Goal: Information Seeking & Learning: Learn about a topic

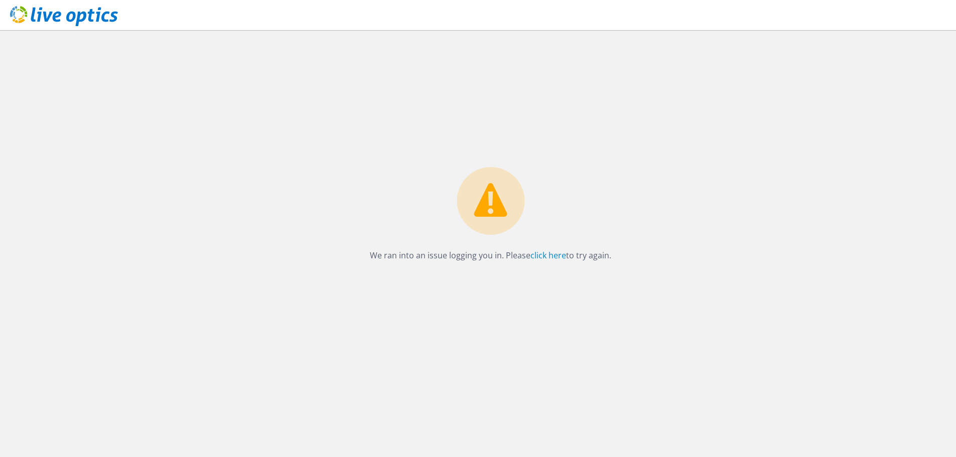
click at [42, 15] on icon at bounding box center [64, 16] width 108 height 21
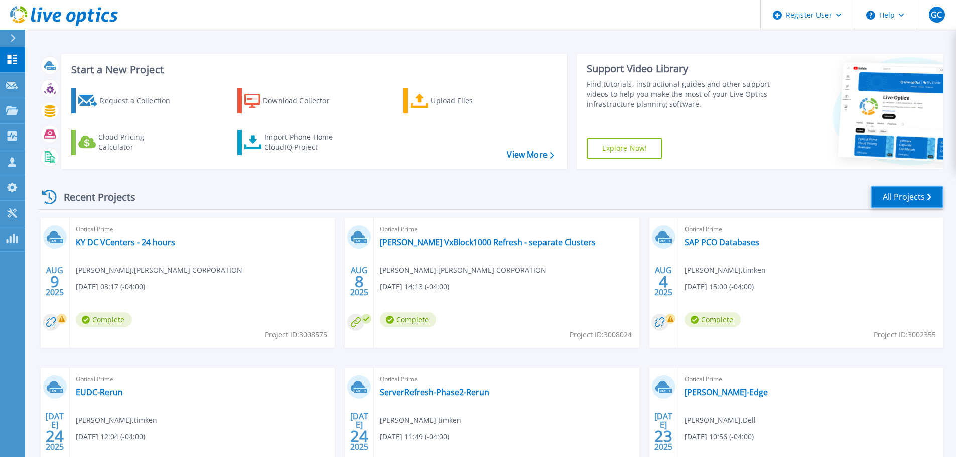
click at [913, 186] on link "All Projects" at bounding box center [907, 197] width 73 height 23
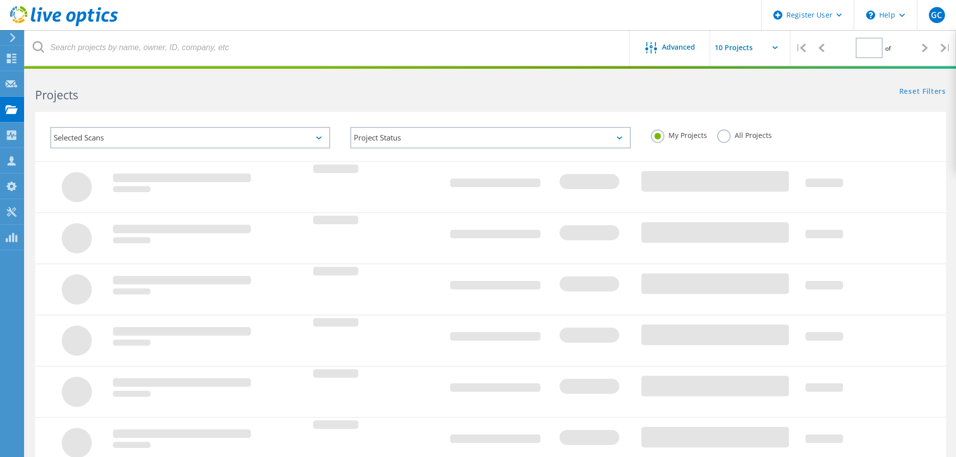
type input "1"
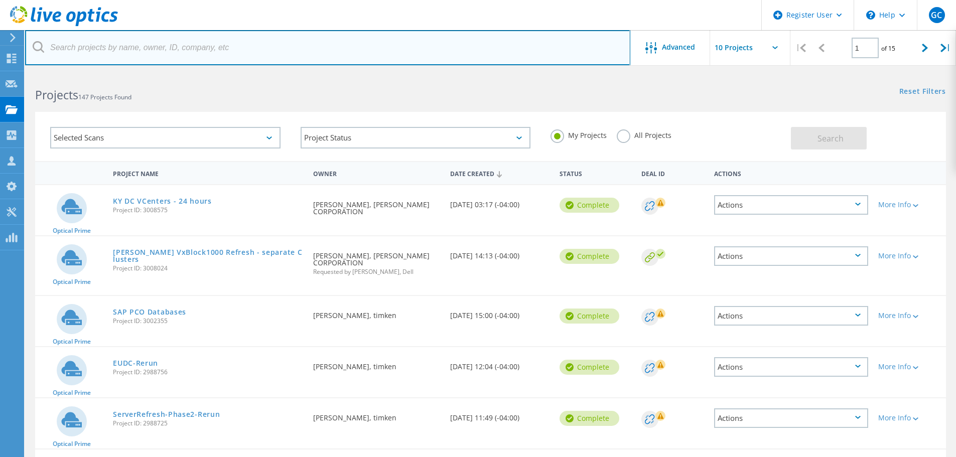
click at [111, 50] on input "text" at bounding box center [327, 47] width 605 height 35
type input "1000"
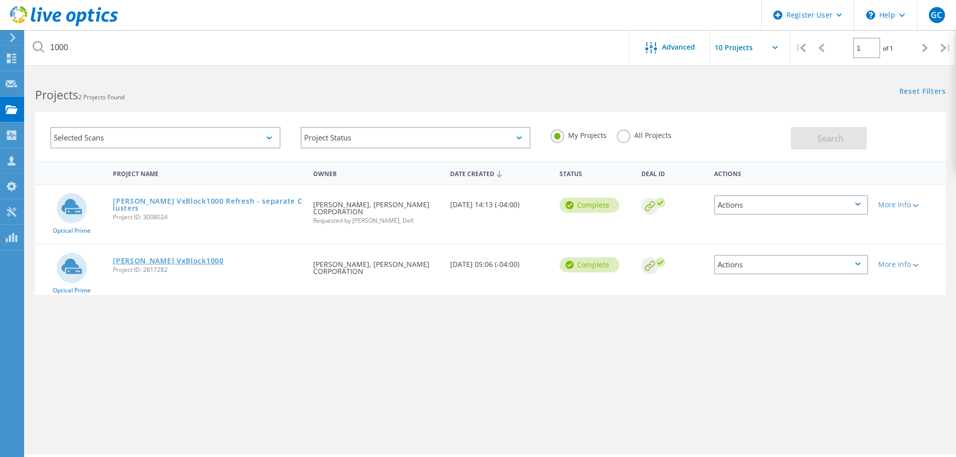
click at [159, 258] on link "[PERSON_NAME] VxBlock1000" at bounding box center [168, 261] width 111 height 7
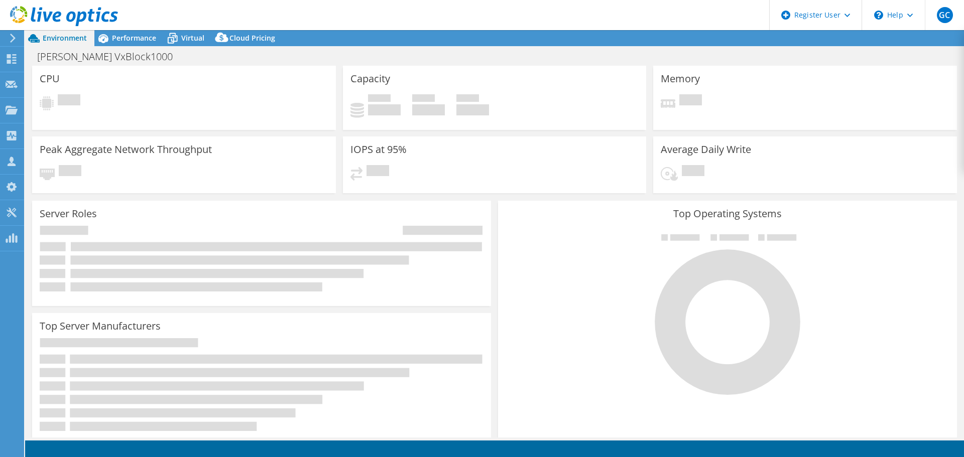
select select "USEast"
select select "USD"
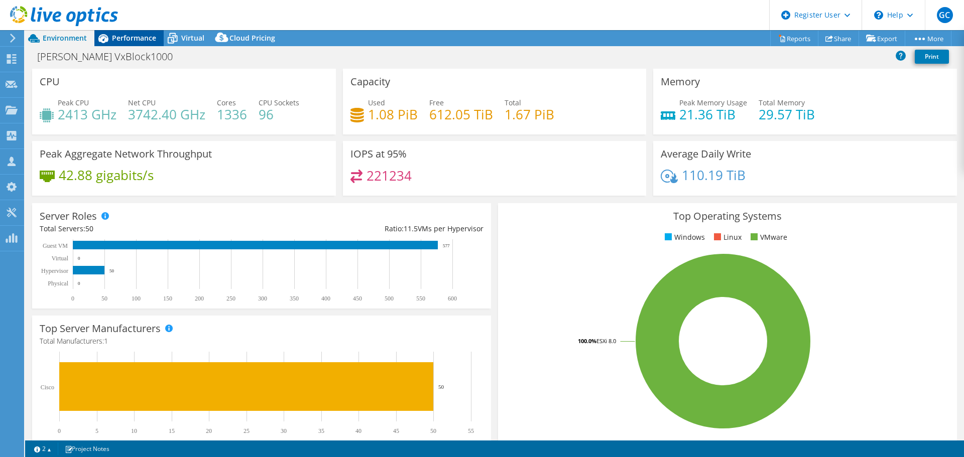
click at [130, 32] on div "Performance" at bounding box center [128, 38] width 69 height 16
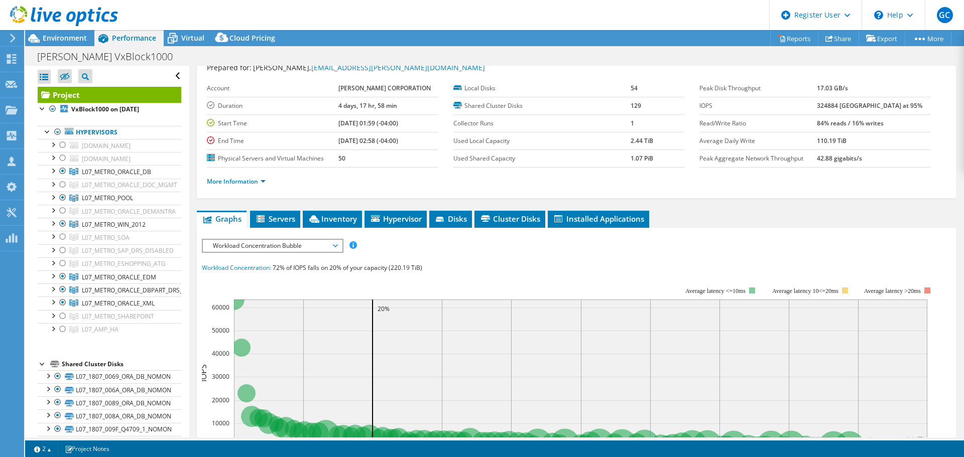
scroll to position [50, 0]
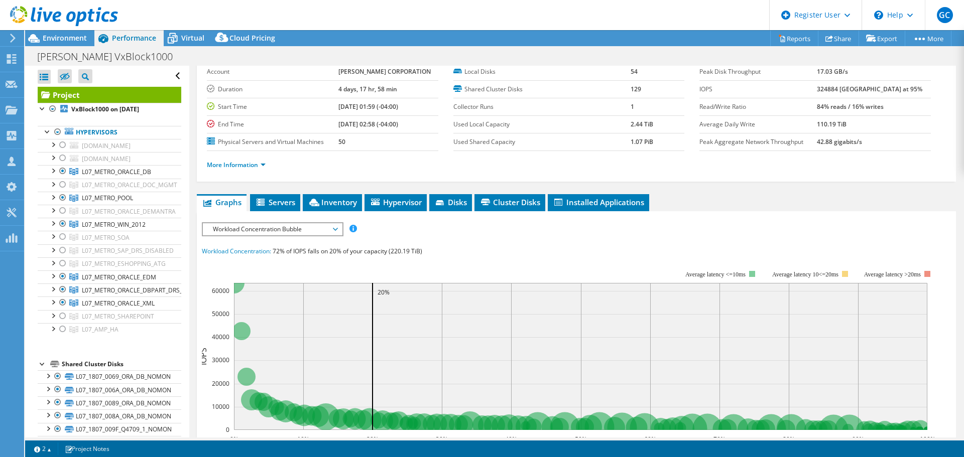
click at [291, 232] on span "Workload Concentration Bubble" at bounding box center [272, 229] width 129 height 12
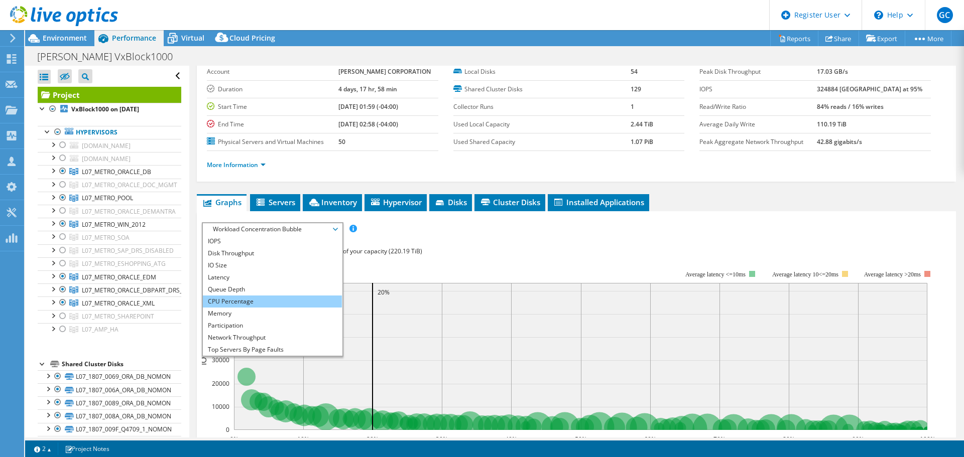
click at [256, 296] on li "CPU Percentage" at bounding box center [272, 302] width 139 height 12
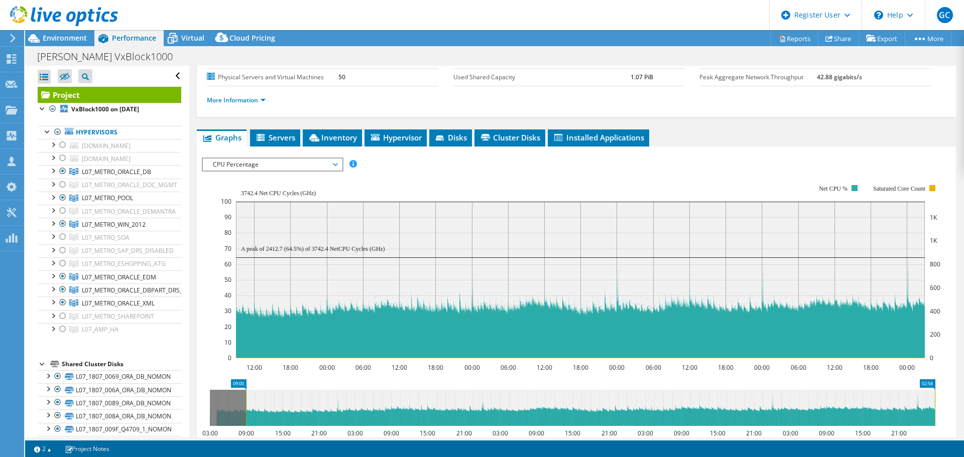
scroll to position [201, 0]
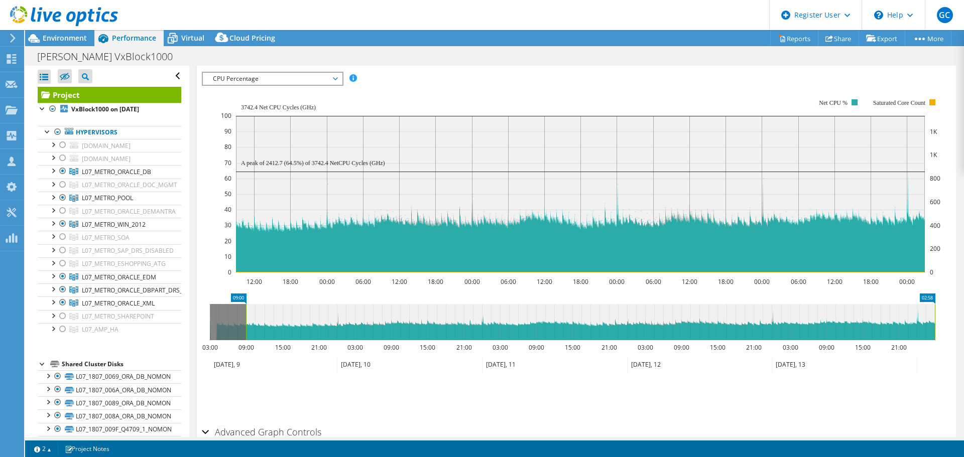
click at [81, 9] on icon at bounding box center [64, 16] width 108 height 21
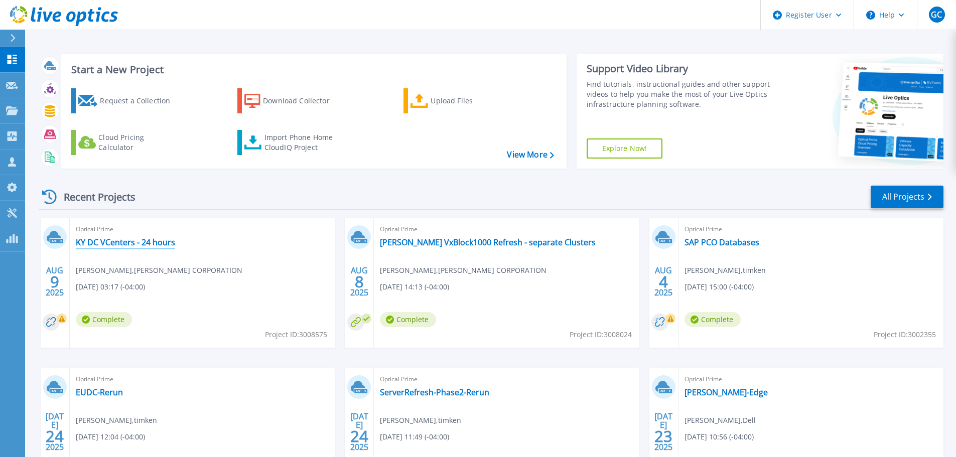
click at [153, 245] on link "KY DC VCenters - 24 hours" at bounding box center [125, 242] width 99 height 10
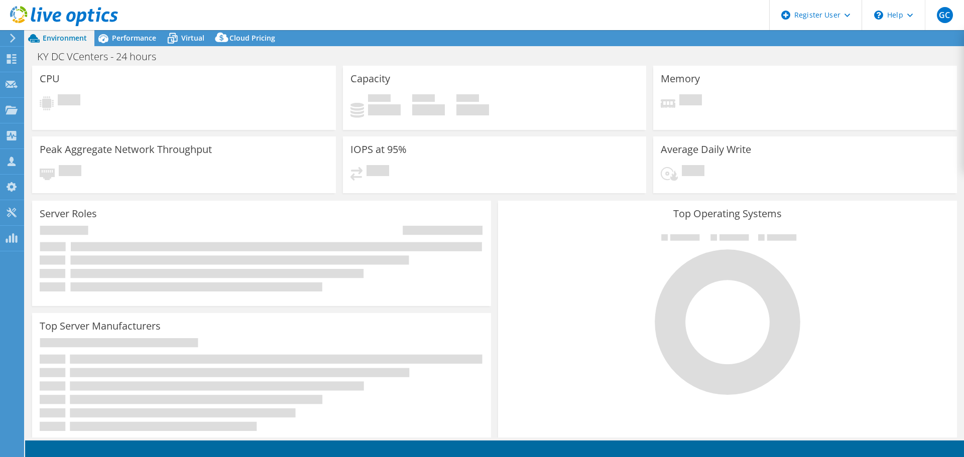
select select "USD"
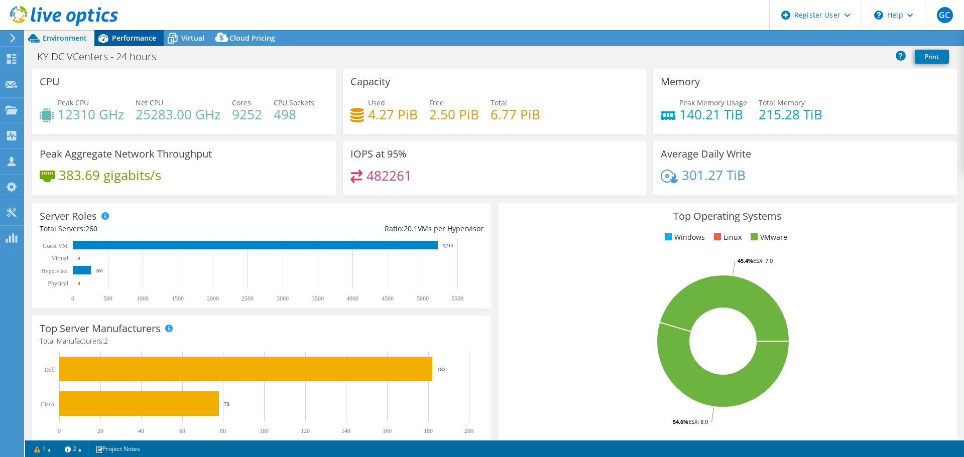
click at [120, 34] on span "Performance" at bounding box center [134, 38] width 44 height 10
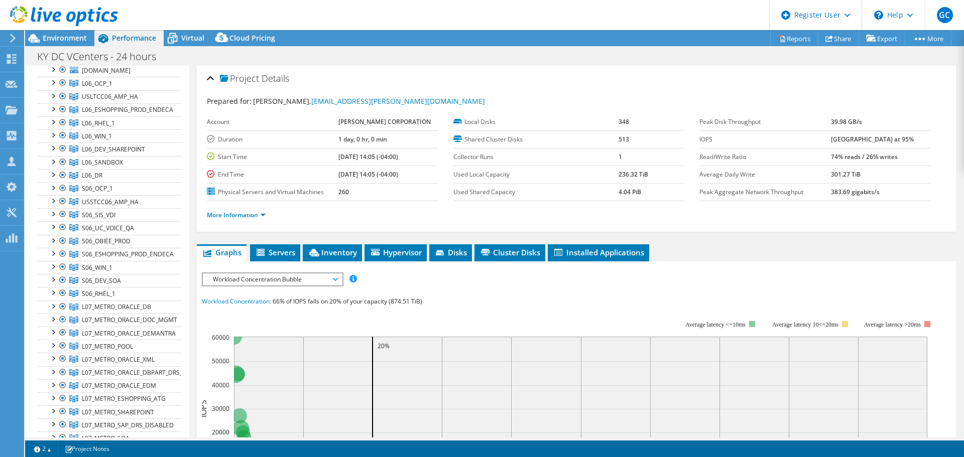
scroll to position [151, 0]
click at [50, 127] on div at bounding box center [53, 125] width 10 height 10
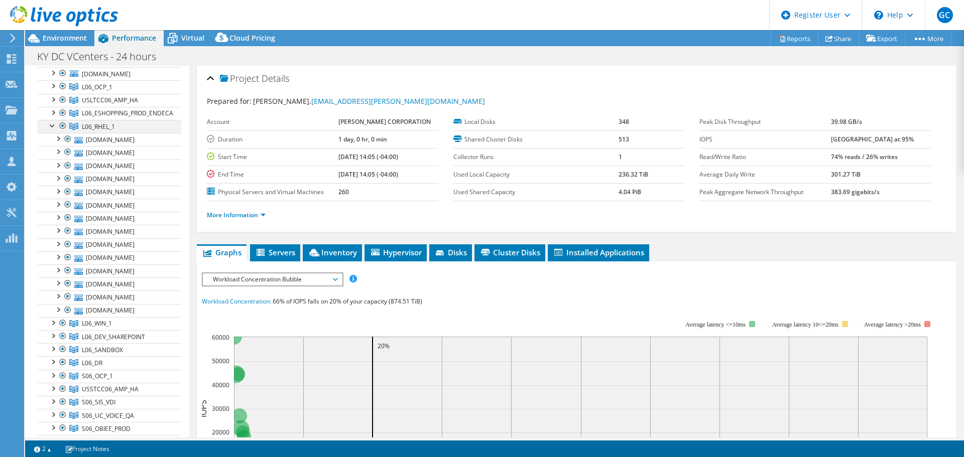
click at [50, 124] on div at bounding box center [53, 125] width 10 height 10
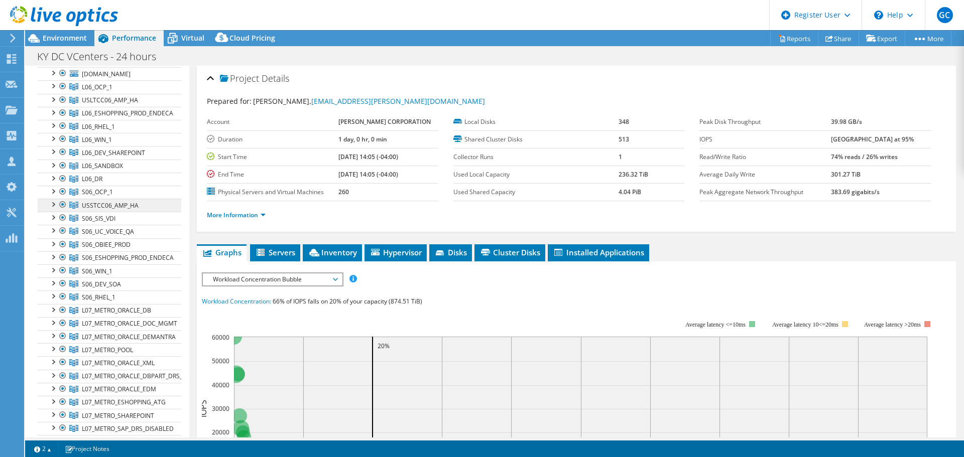
scroll to position [50, 0]
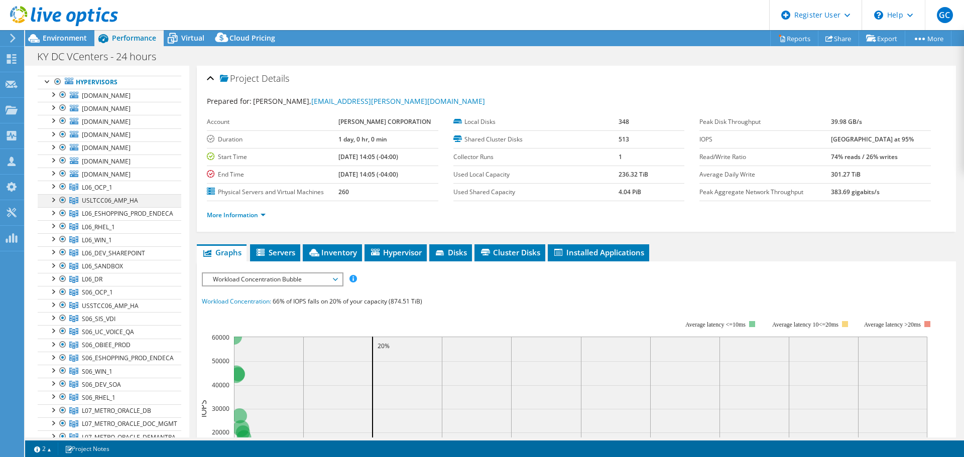
click at [52, 198] on div at bounding box center [53, 199] width 10 height 10
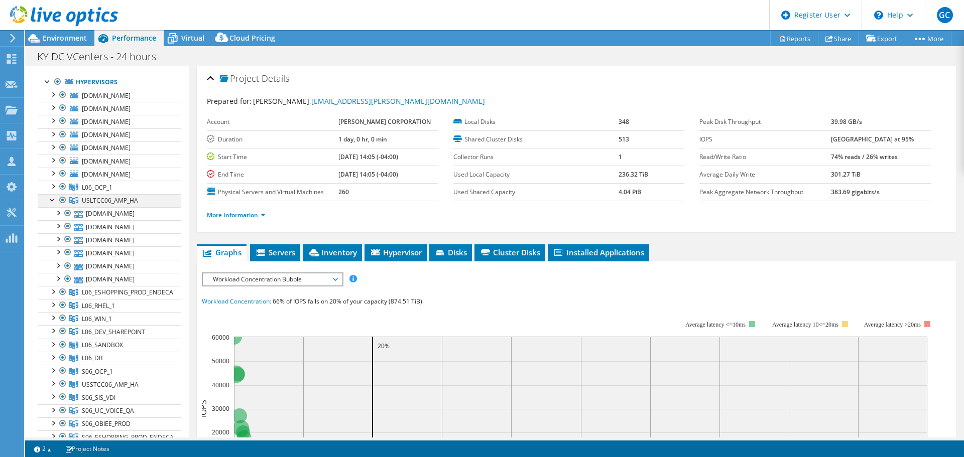
click at [52, 198] on div at bounding box center [53, 199] width 10 height 10
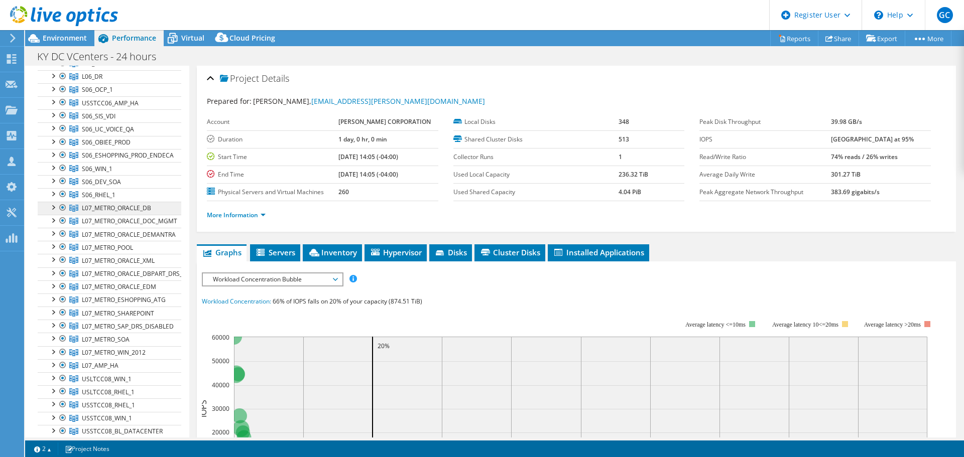
scroll to position [301, 0]
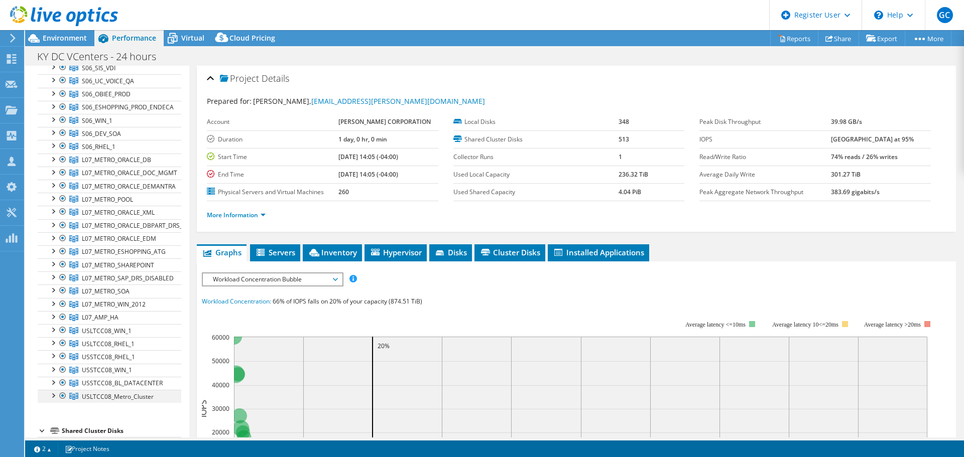
click at [50, 395] on div at bounding box center [53, 395] width 10 height 10
click at [51, 395] on div at bounding box center [53, 395] width 10 height 10
click at [50, 394] on div at bounding box center [53, 395] width 10 height 10
click at [49, 396] on div at bounding box center [53, 395] width 10 height 10
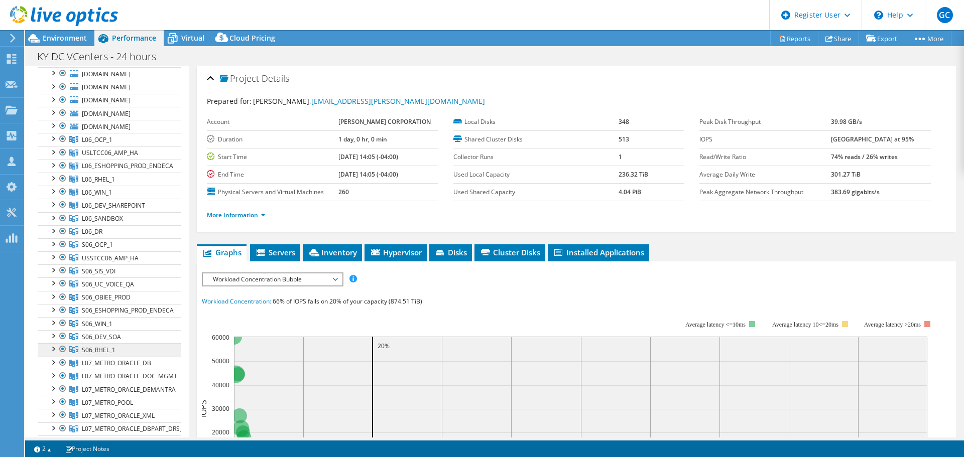
scroll to position [50, 0]
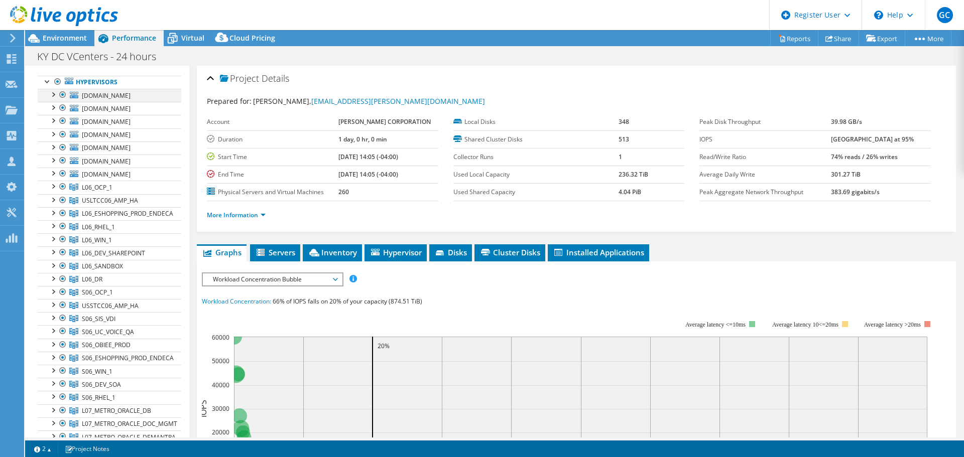
click at [52, 97] on div at bounding box center [53, 94] width 10 height 10
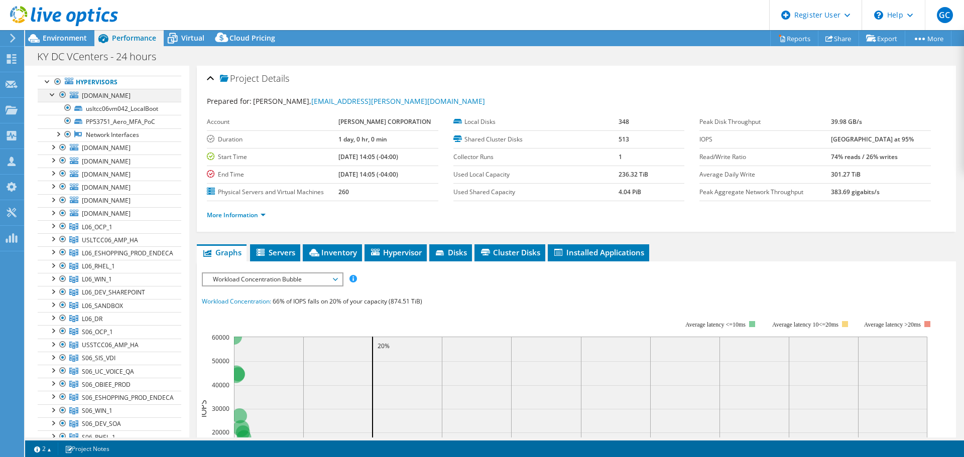
click at [52, 97] on div at bounding box center [53, 94] width 10 height 10
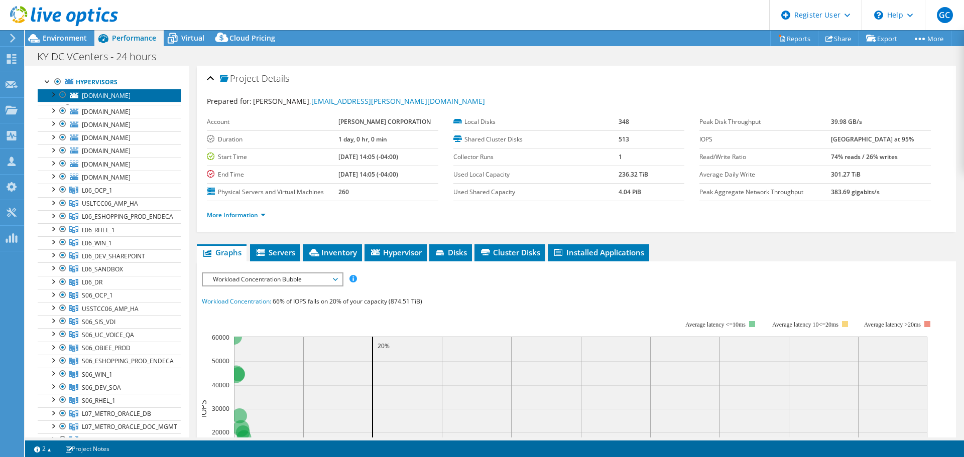
click at [125, 97] on span "[DOMAIN_NAME]" at bounding box center [106, 95] width 49 height 9
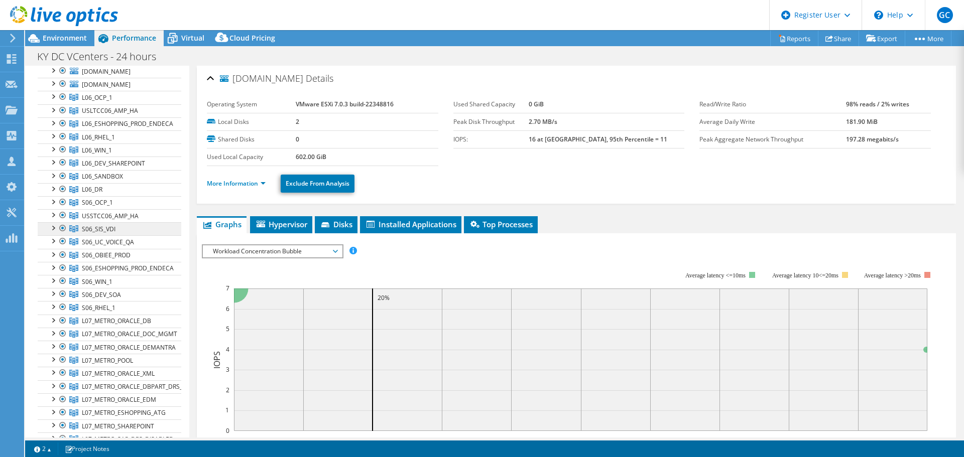
scroll to position [151, 0]
